Goal: Transaction & Acquisition: Purchase product/service

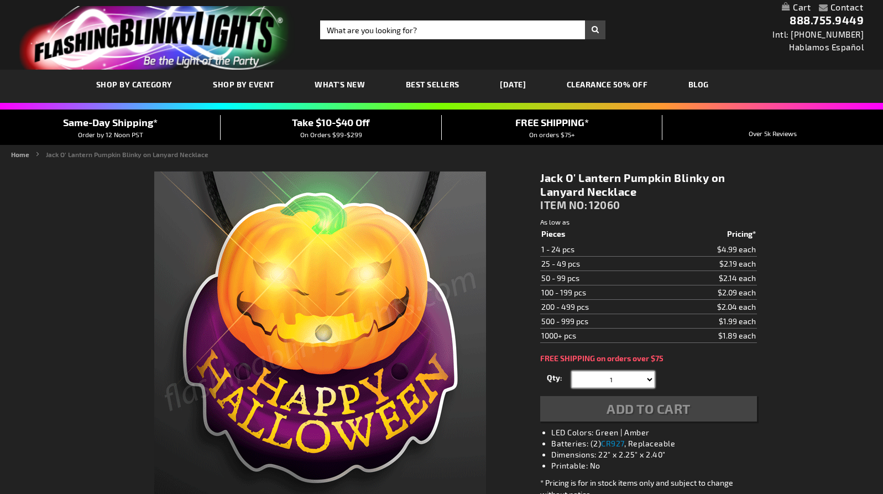
click at [626, 371] on select "1 2 3 4 5 6 7 8 9 10 11 12 13 14 15 16 17 18 19 20 21 22" at bounding box center [613, 379] width 83 height 17
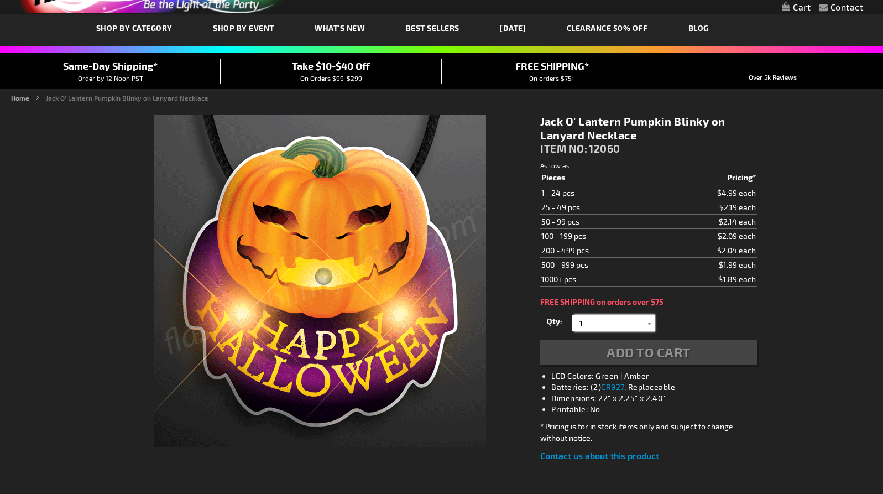
click at [618, 322] on input "1" at bounding box center [615, 323] width 80 height 17
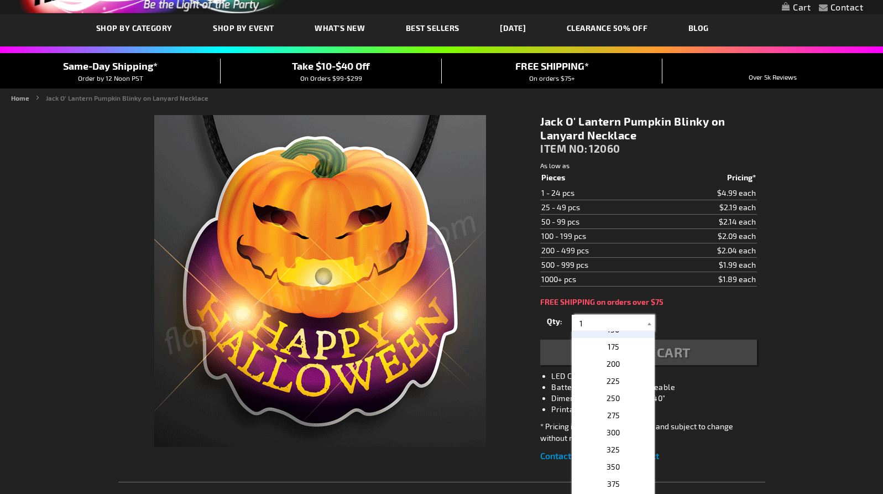
scroll to position [451, 0]
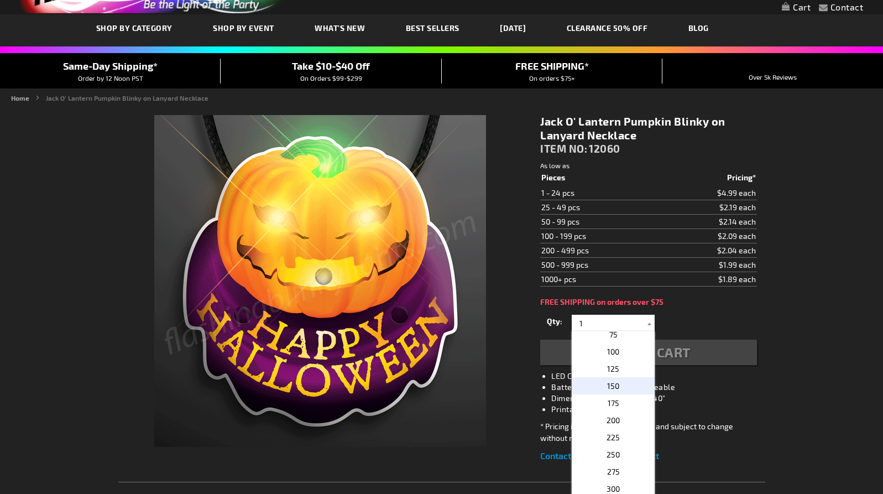
click at [597, 389] on p "150" at bounding box center [613, 385] width 83 height 17
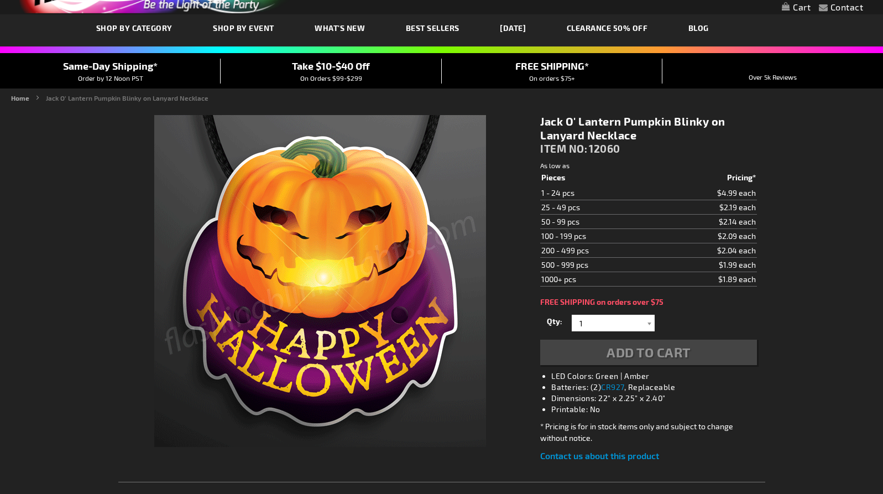
type input "150"
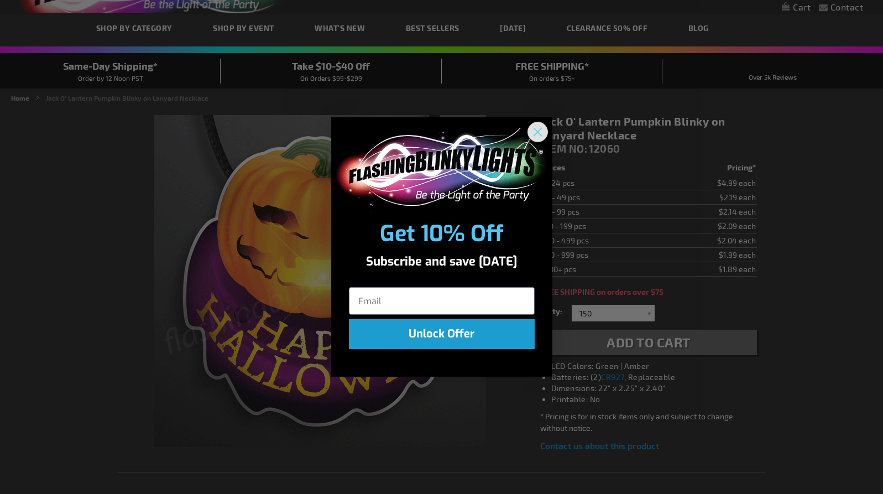
click at [536, 132] on circle "Close dialog" at bounding box center [537, 132] width 18 height 18
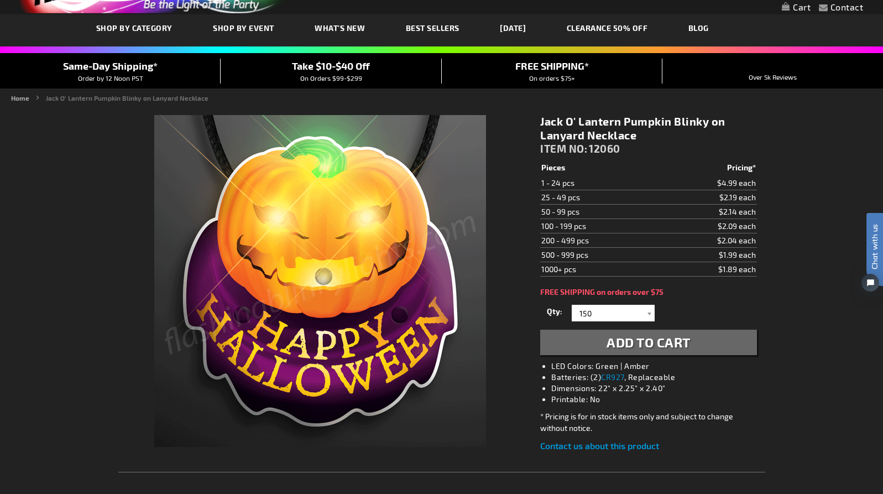
scroll to position [0, 0]
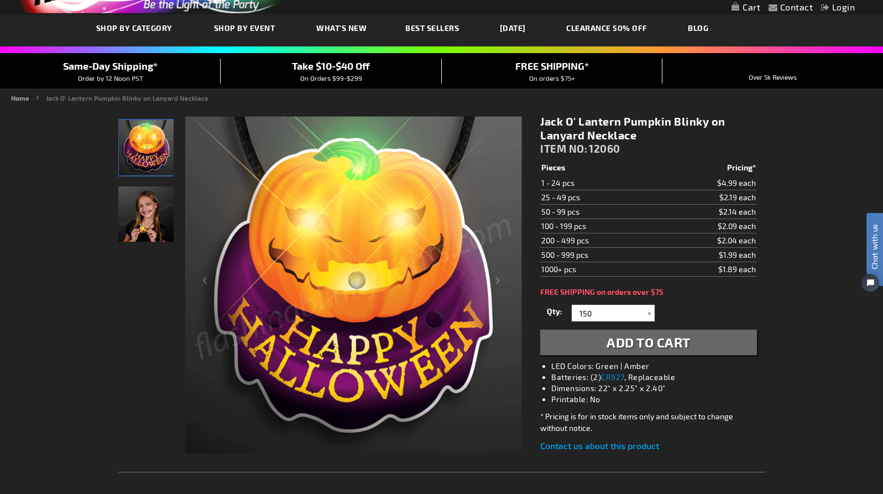
click at [653, 341] on span "Add to Cart" at bounding box center [649, 342] width 84 height 16
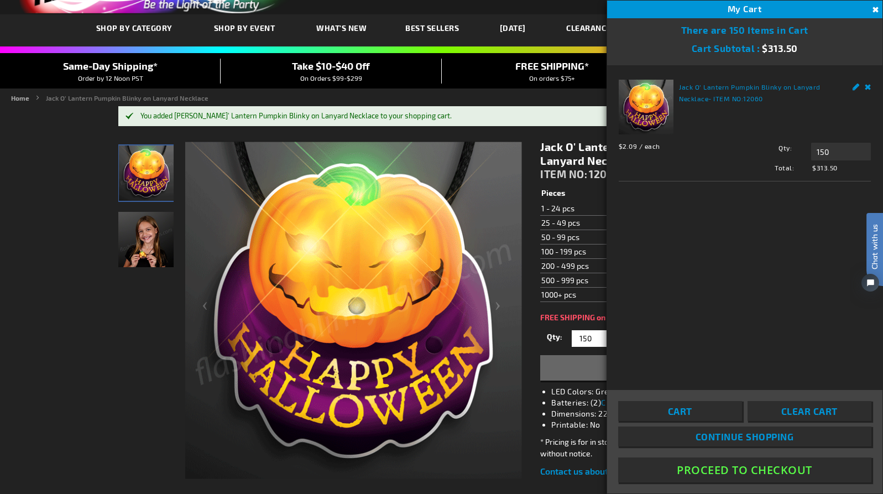
click at [764, 468] on button "Proceed To Checkout" at bounding box center [744, 469] width 253 height 25
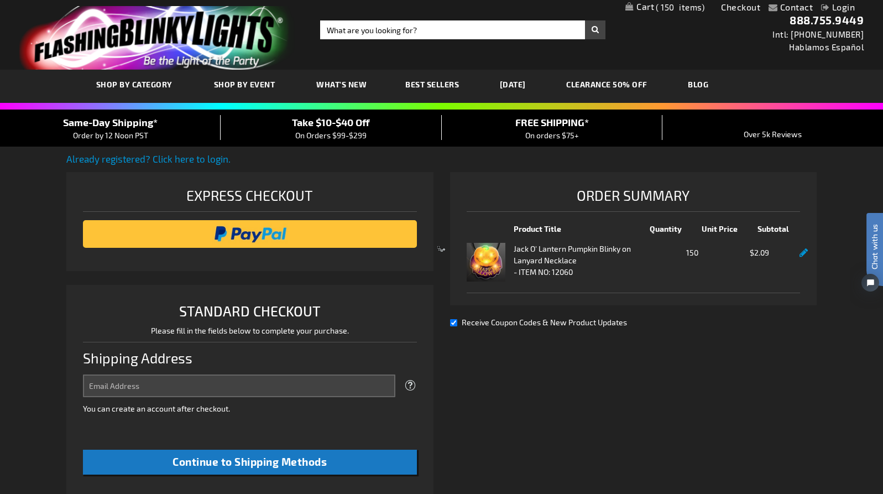
select select "US"
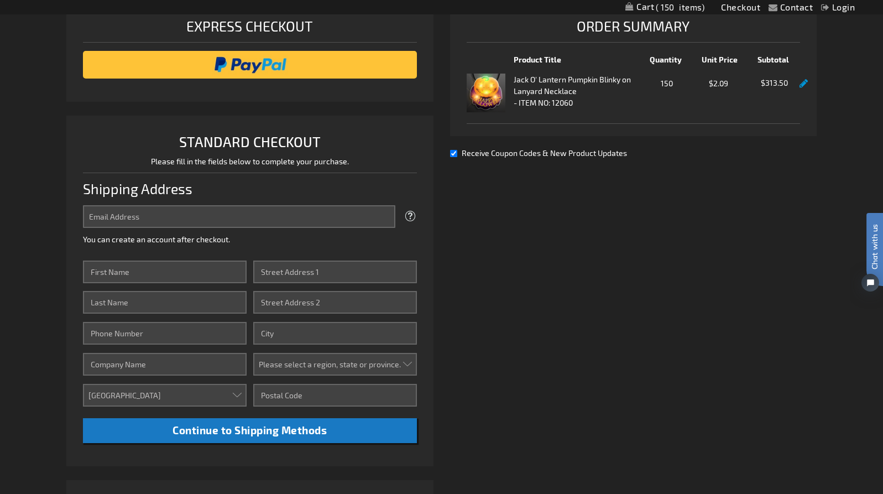
scroll to position [226, 0]
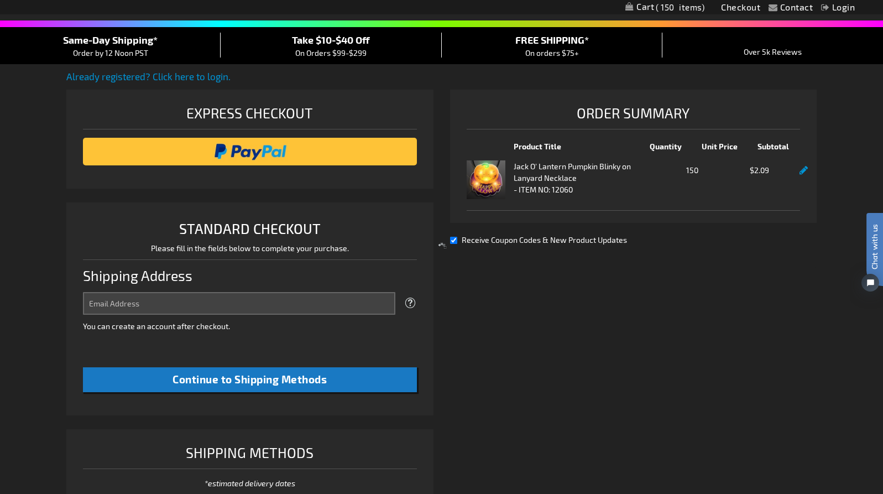
select select "US"
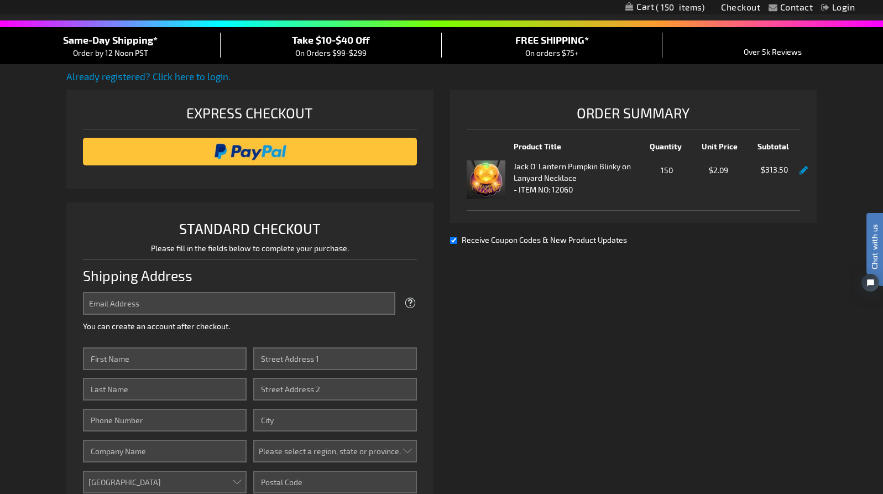
click at [178, 308] on input "Email Address" at bounding box center [239, 303] width 312 height 23
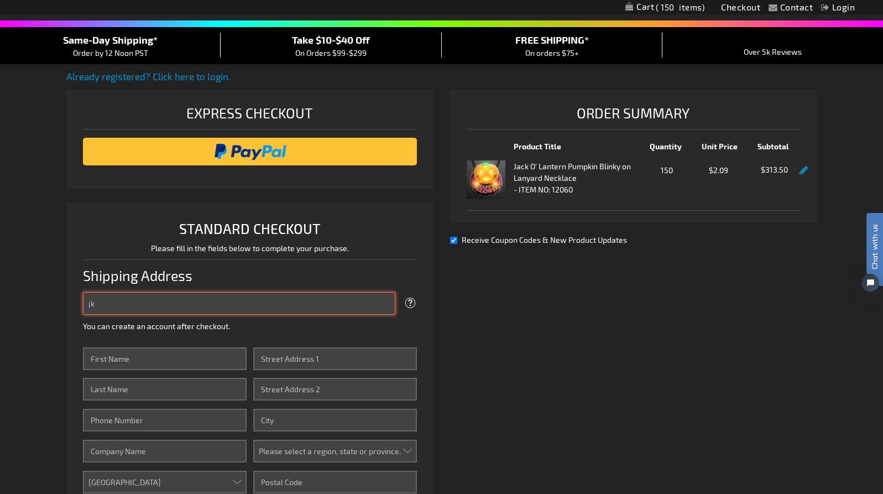
type input "j"
type input "[EMAIL_ADDRESS][DOMAIN_NAME]"
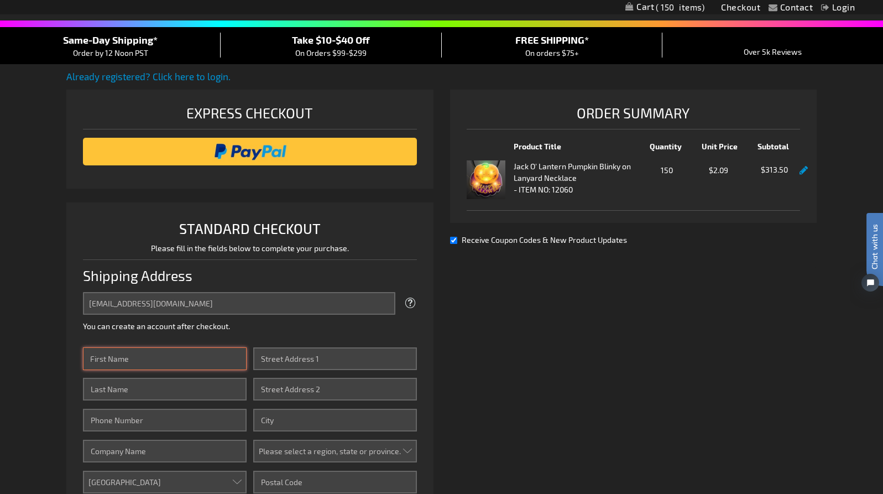
click at [131, 356] on input "First Name" at bounding box center [165, 358] width 164 height 23
type input "[PERSON_NAME]"
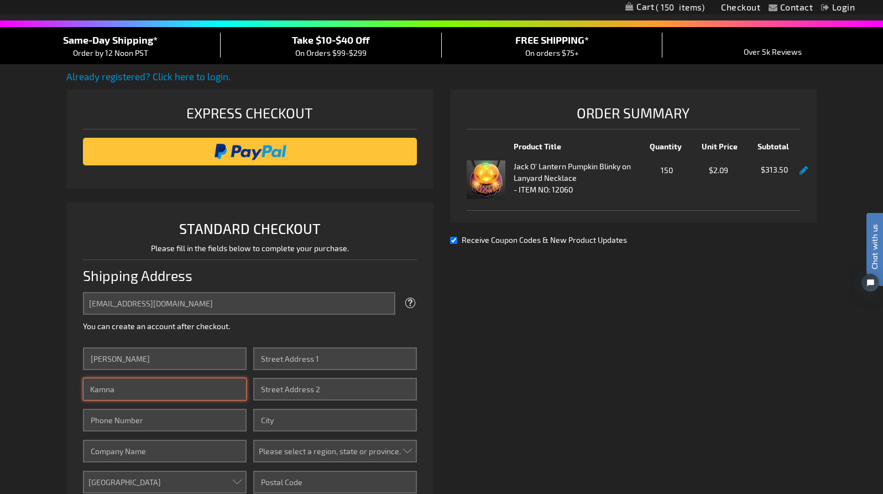
type input "Kamna"
type input "9146865600"
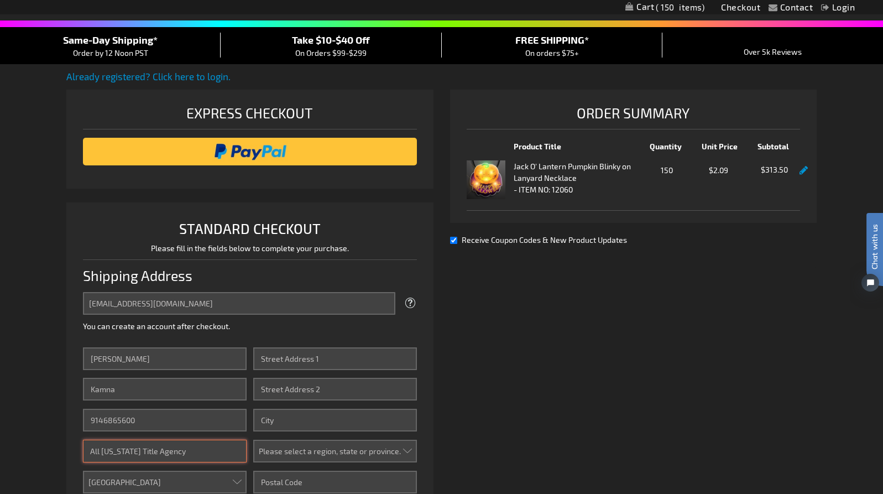
type input "All [US_STATE] Title Agency"
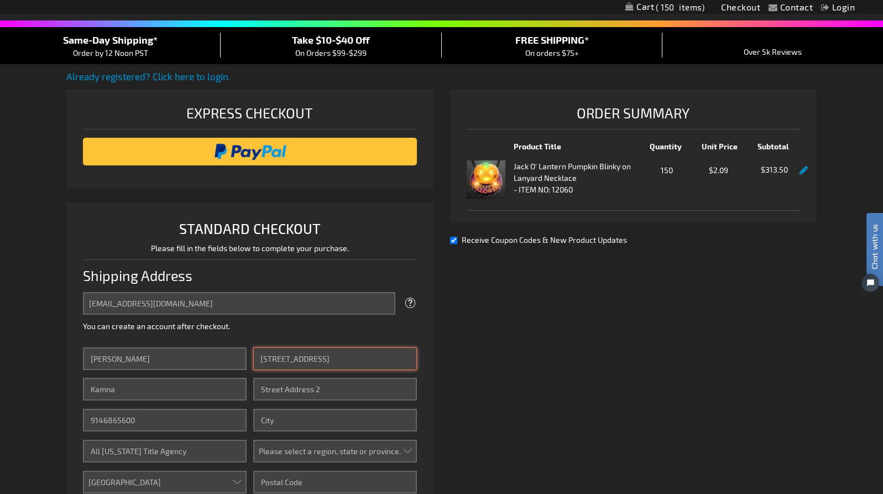
type input "[STREET_ADDRESS]"
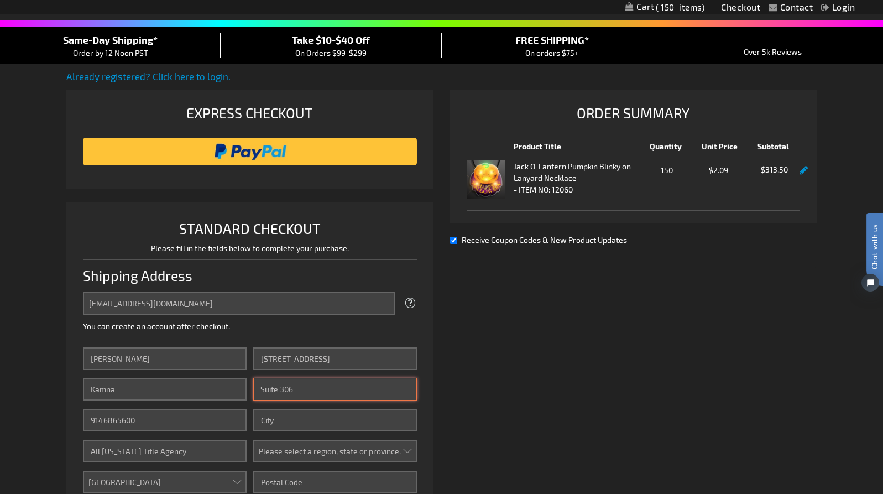
type input "Suite 306"
type input "[GEOGRAPHIC_DATA]"
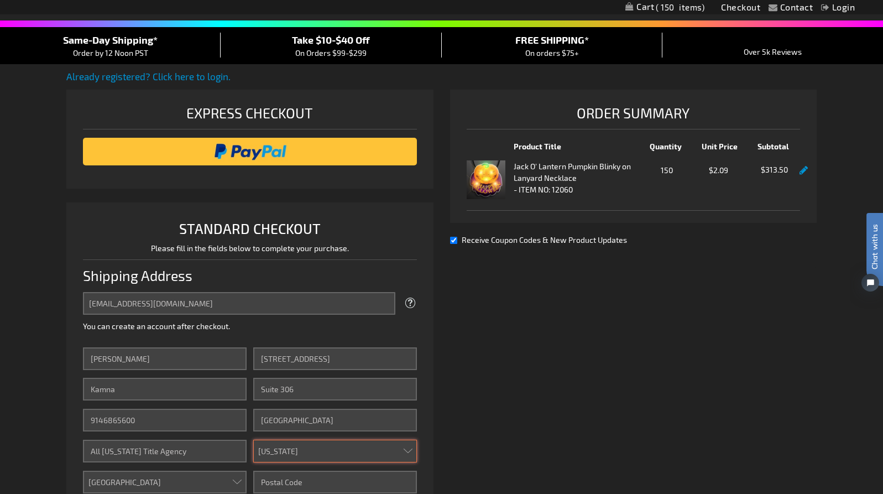
select select "43"
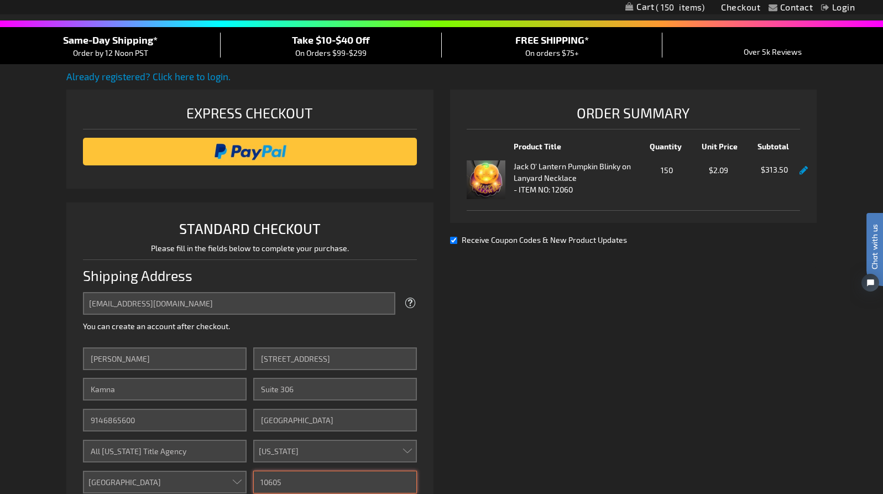
type input "10605"
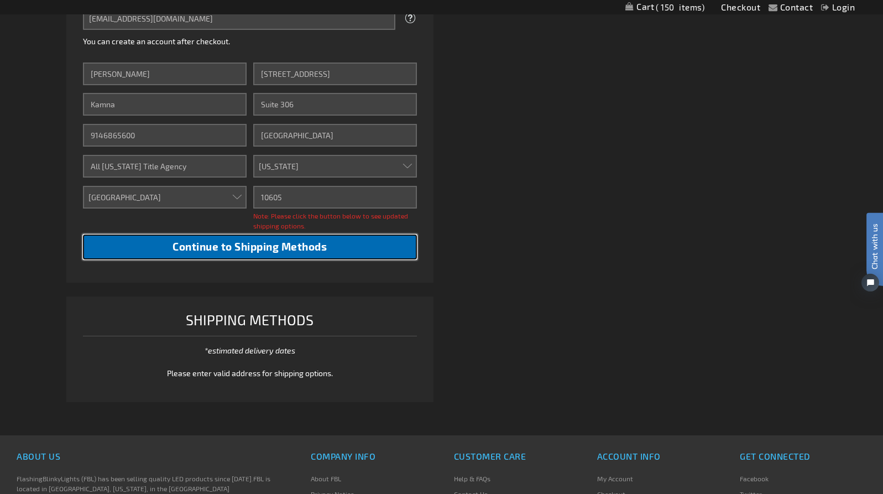
click at [304, 247] on span "Continue to Shipping Methods" at bounding box center [250, 246] width 154 height 13
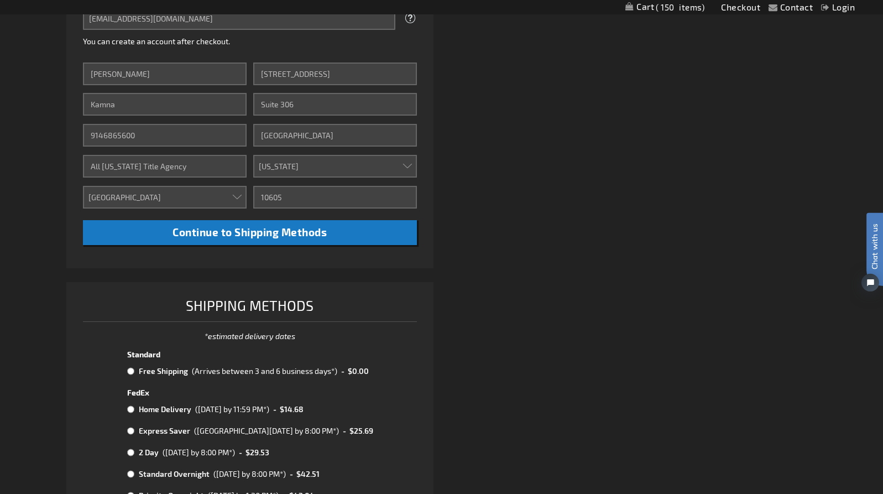
click at [131, 371] on input "radio" at bounding box center [130, 371] width 7 height 9
radio input "true"
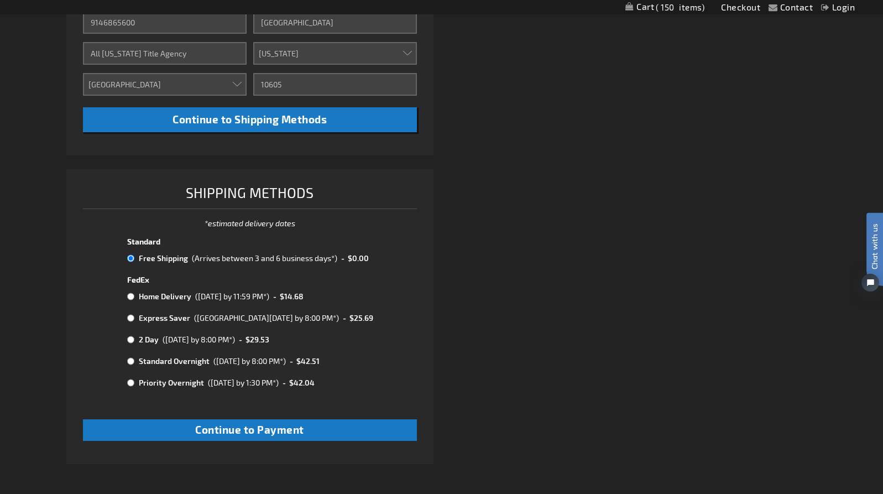
scroll to position [536, 0]
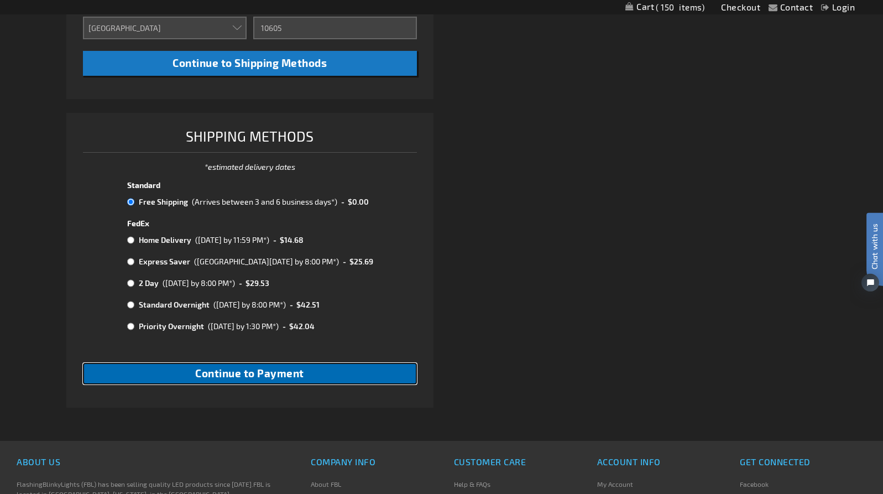
click at [268, 375] on span "Continue to Payment" at bounding box center [249, 373] width 109 height 13
checkbox input "true"
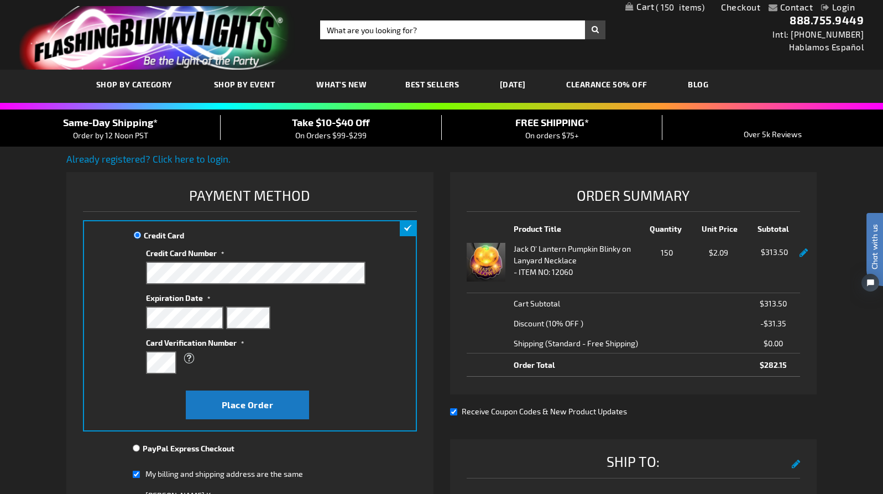
click at [307, 350] on div "What is this?" at bounding box center [250, 358] width 209 height 20
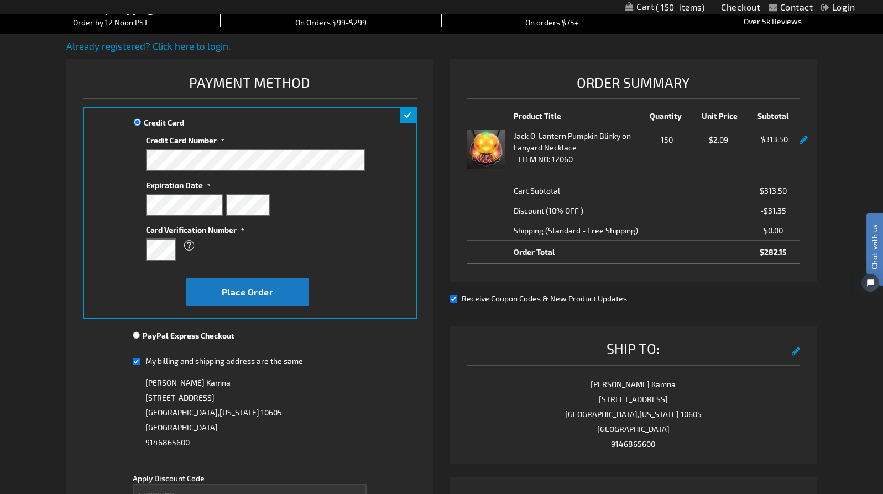
scroll to position [226, 0]
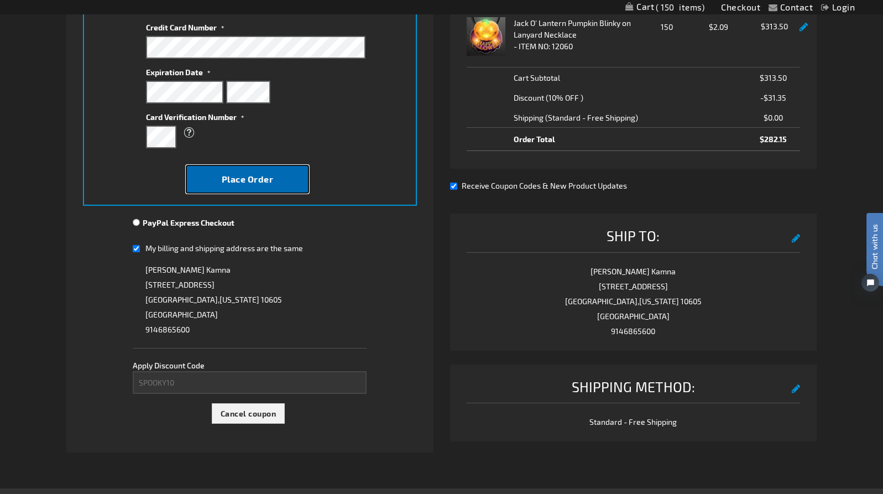
click at [250, 182] on span "Place Order" at bounding box center [248, 179] width 52 height 11
